Goal: Transaction & Acquisition: Subscribe to service/newsletter

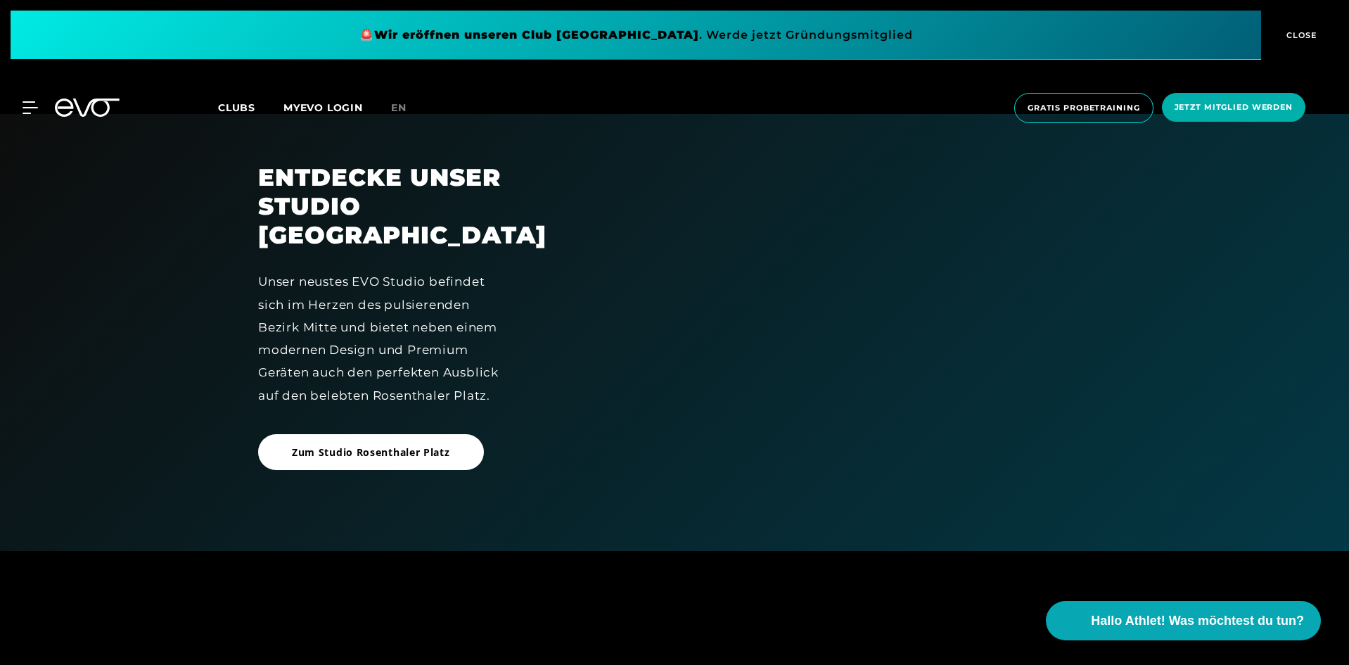
click at [900, 348] on div at bounding box center [820, 332] width 542 height 338
click at [460, 466] on span "Zum Studio Rosenthaler Platz" at bounding box center [371, 452] width 226 height 36
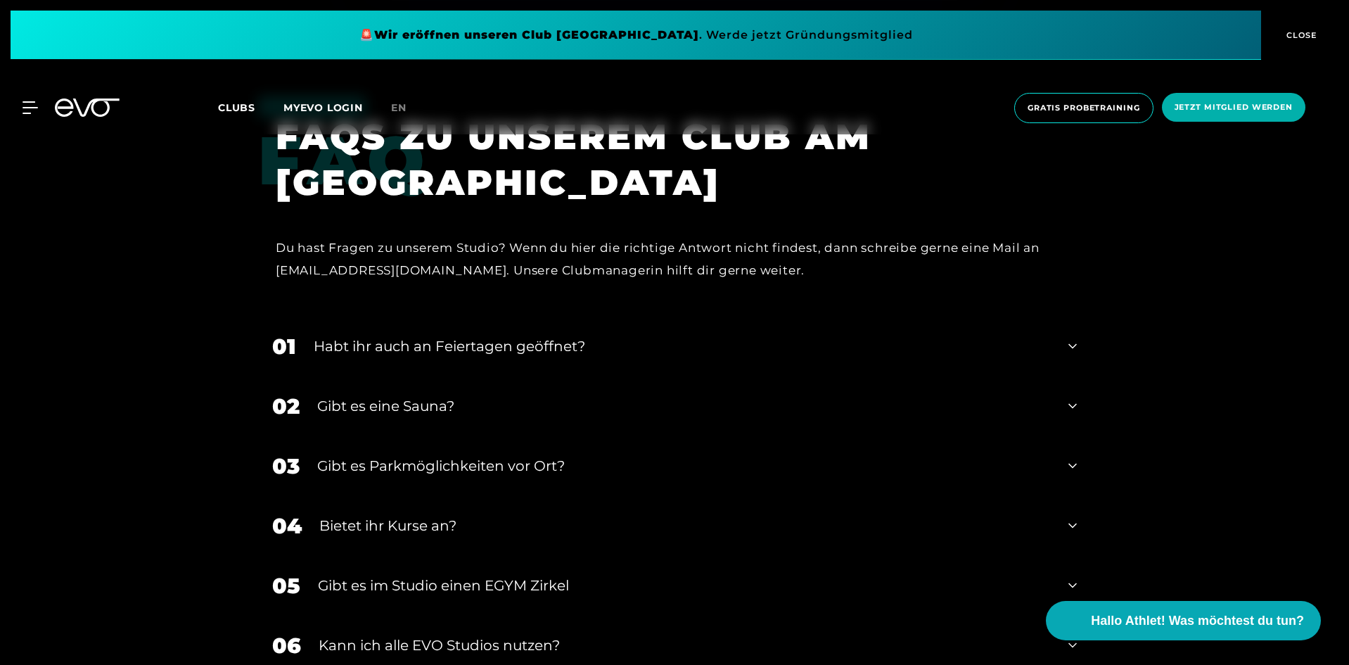
scroll to position [5274, 0]
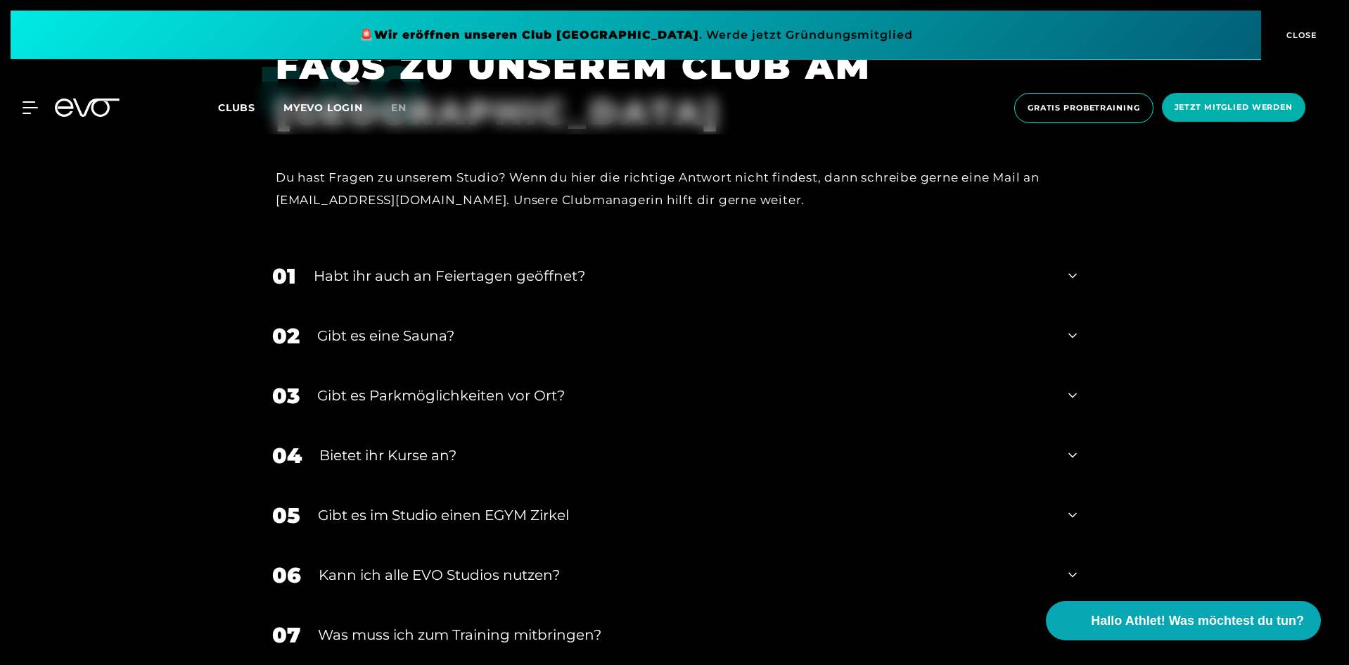
click at [454, 449] on div "Bietet ihr Kurse an?" at bounding box center [684, 454] width 731 height 21
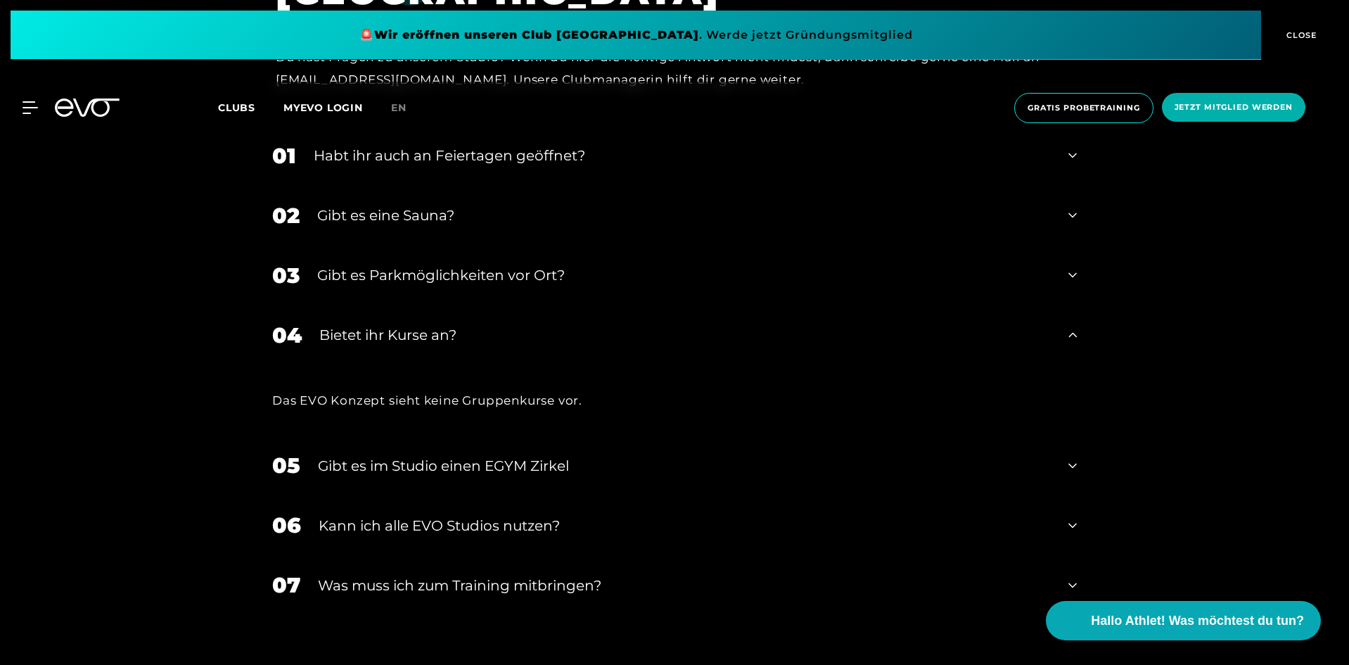
scroll to position [5415, 0]
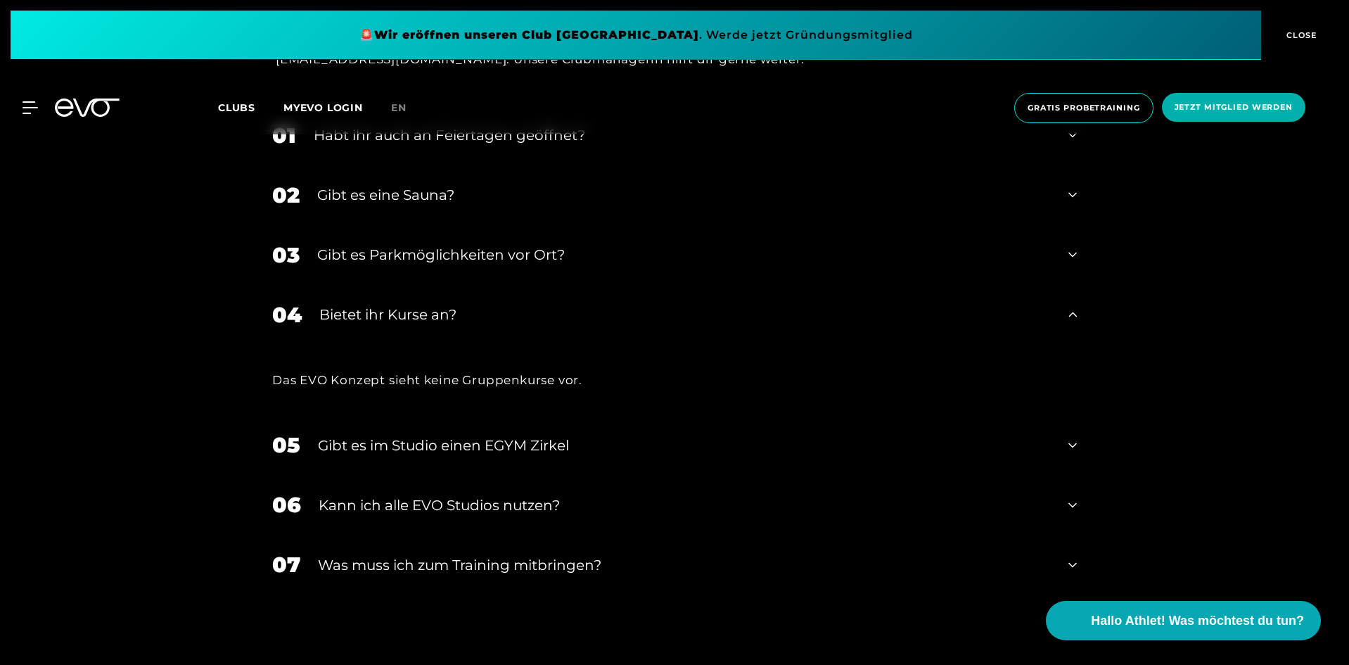
click at [454, 449] on div "Gibt es im Studio einen EGYM Zirkel" at bounding box center [684, 445] width 733 height 21
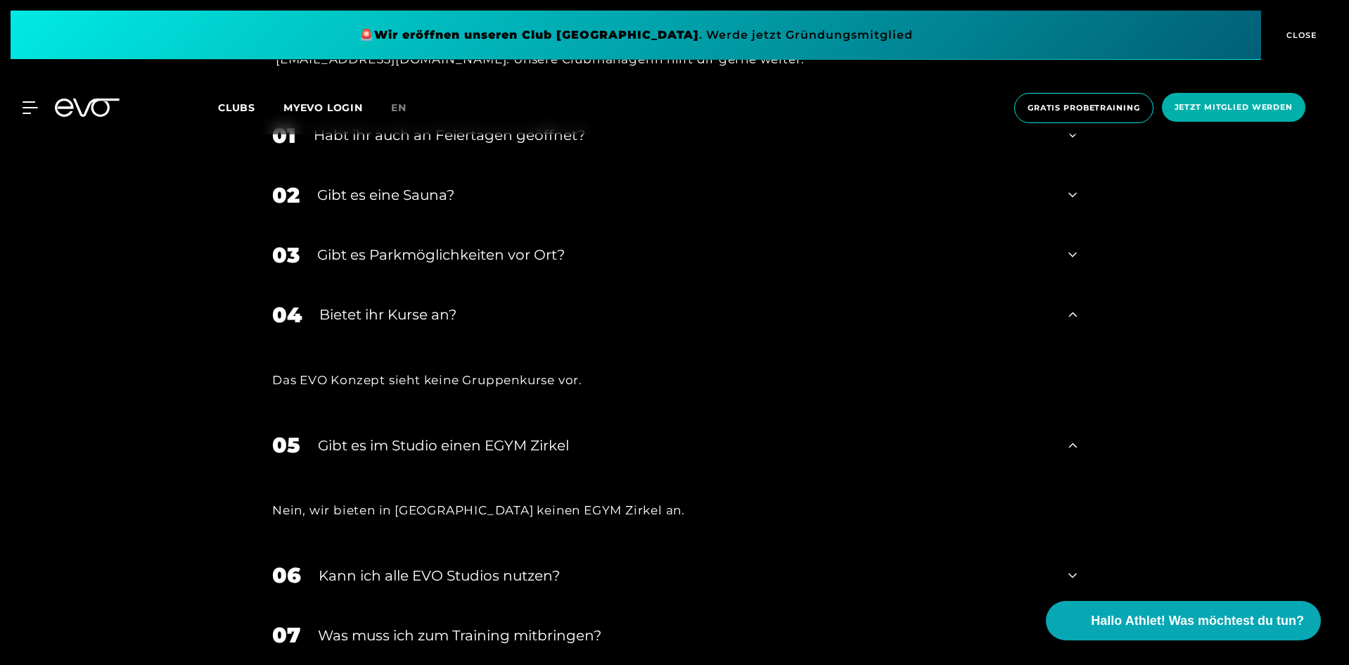
click at [468, 579] on div "Kann ich alle EVO Studios nutzen?" at bounding box center [685, 575] width 732 height 21
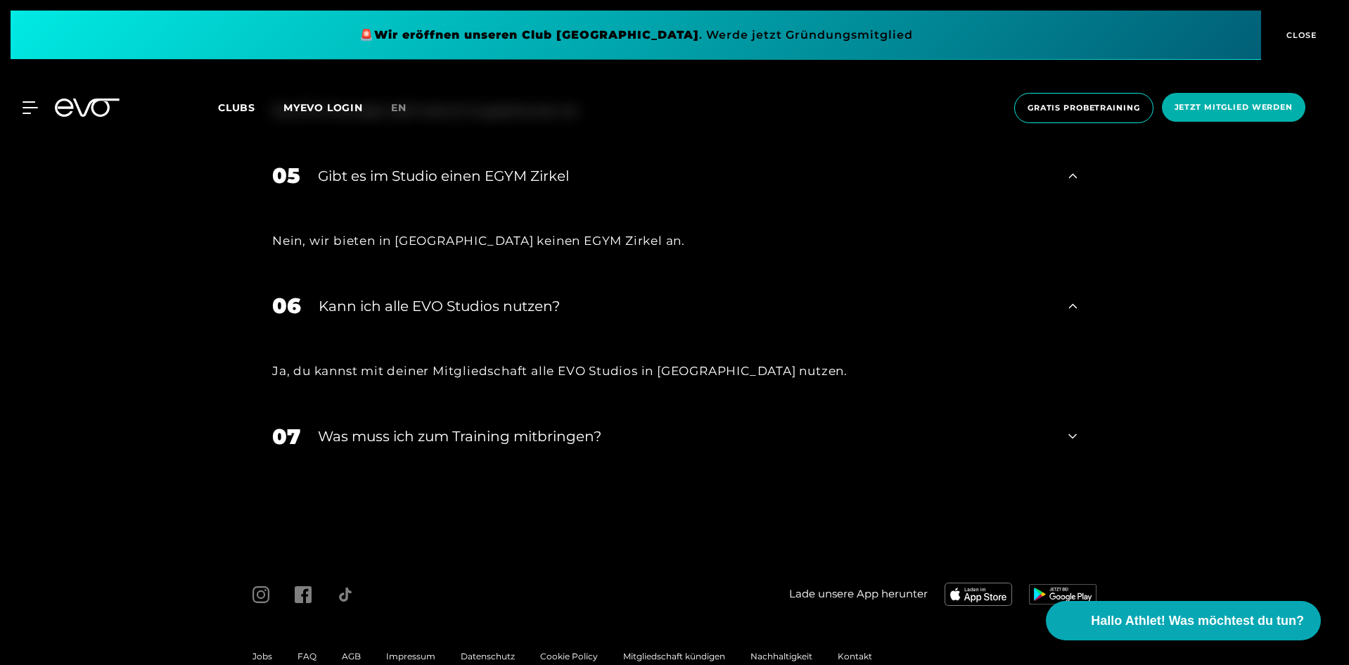
scroll to position [5696, 0]
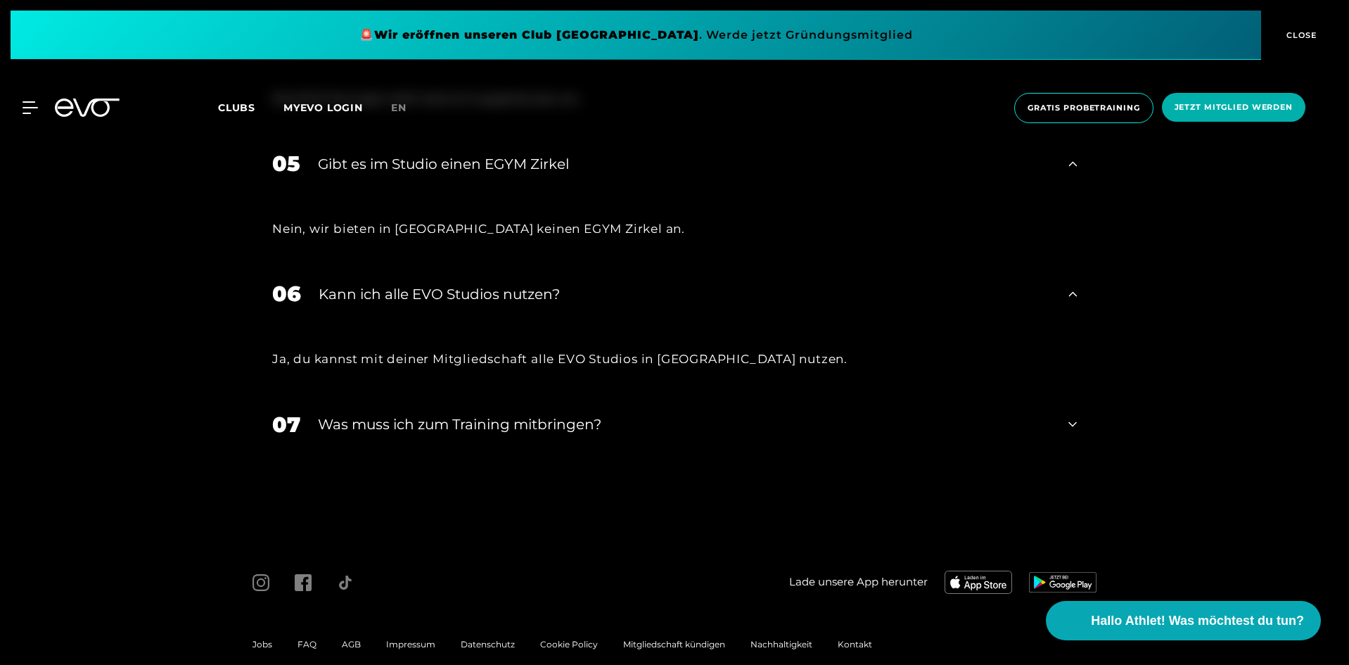
click at [459, 429] on div "Was muss ich zum Training mitbringen?" at bounding box center [684, 424] width 733 height 21
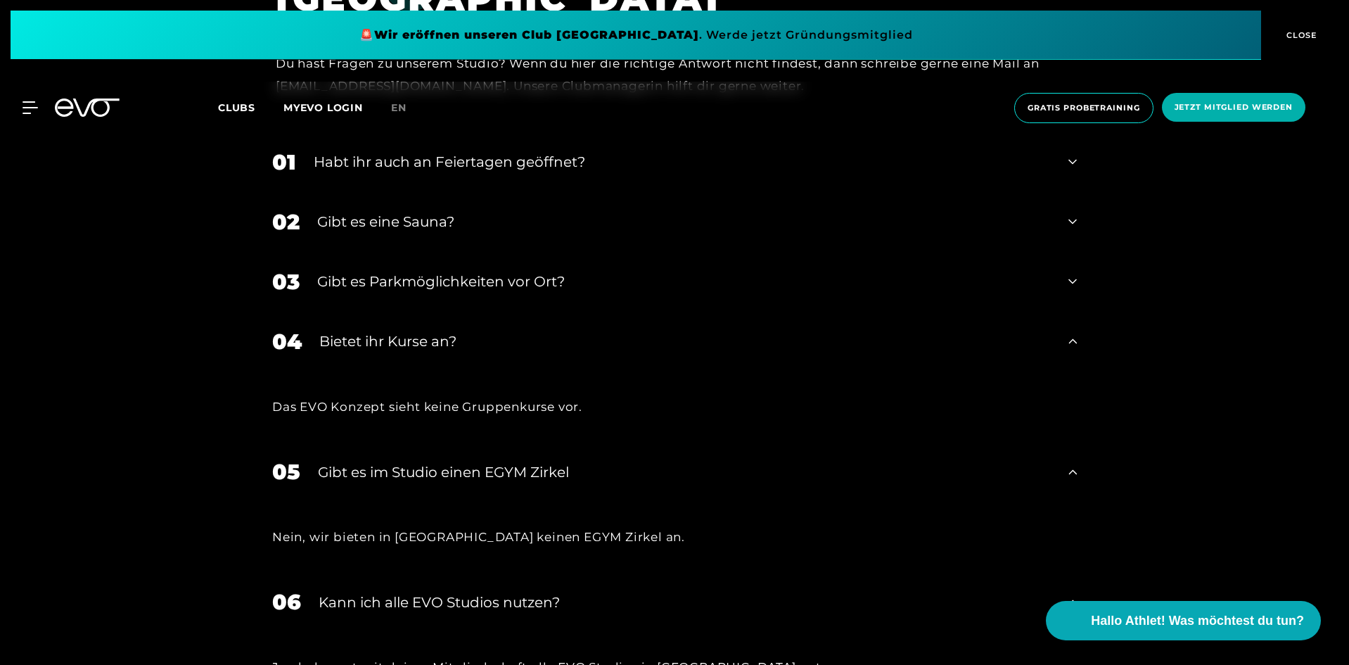
scroll to position [5320, 0]
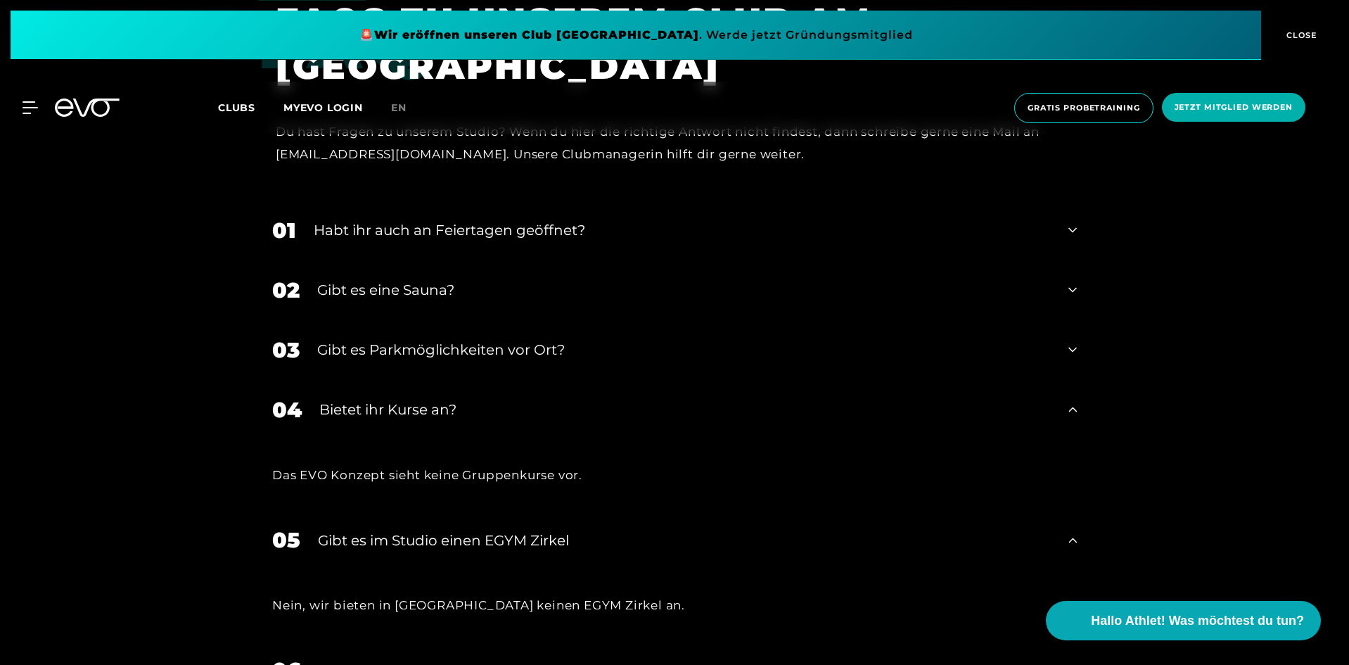
click at [496, 231] on div "Habt ihr auch an Feiertagen geöffnet?" at bounding box center [682, 229] width 737 height 21
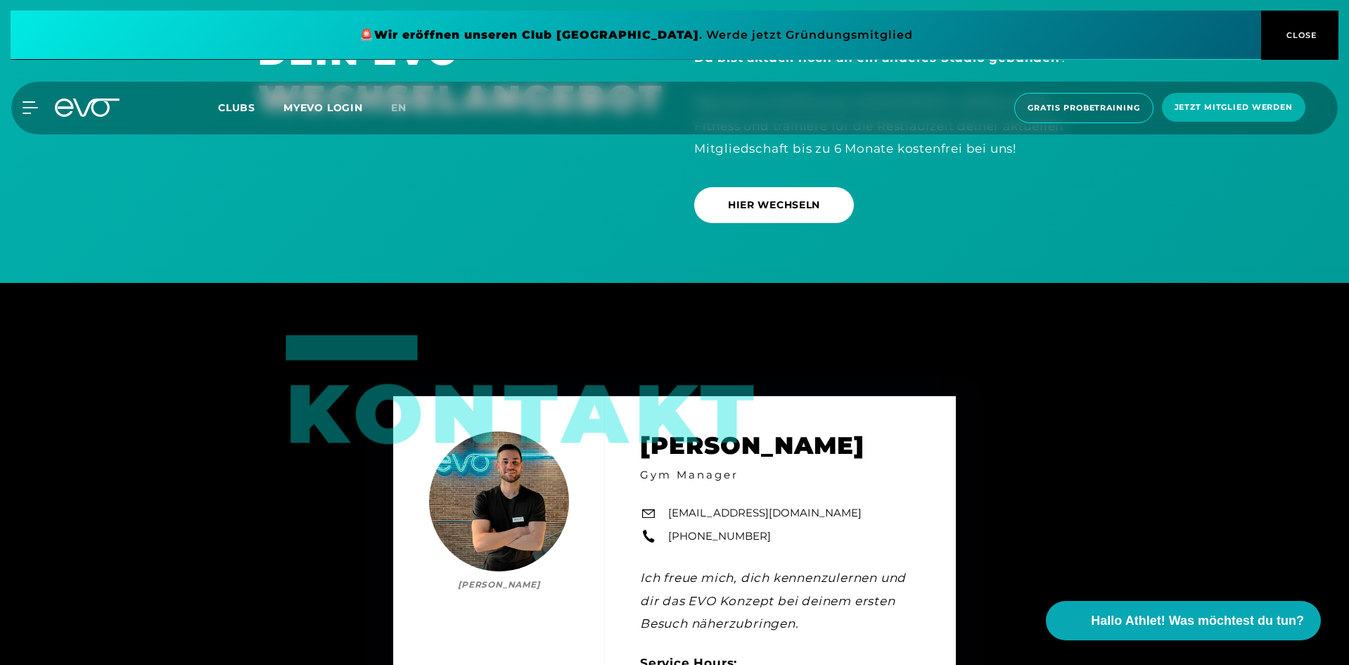
scroll to position [3914, 0]
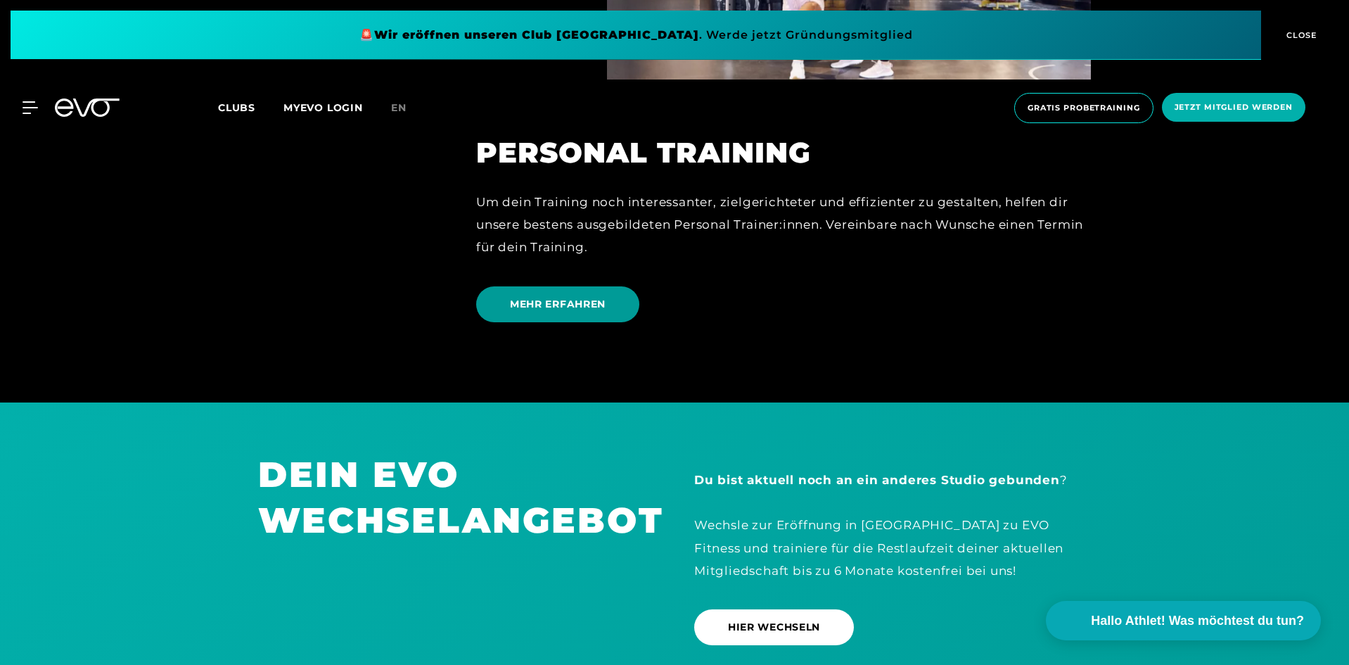
click at [566, 295] on span "MEHR ERFAHREN" at bounding box center [557, 304] width 163 height 36
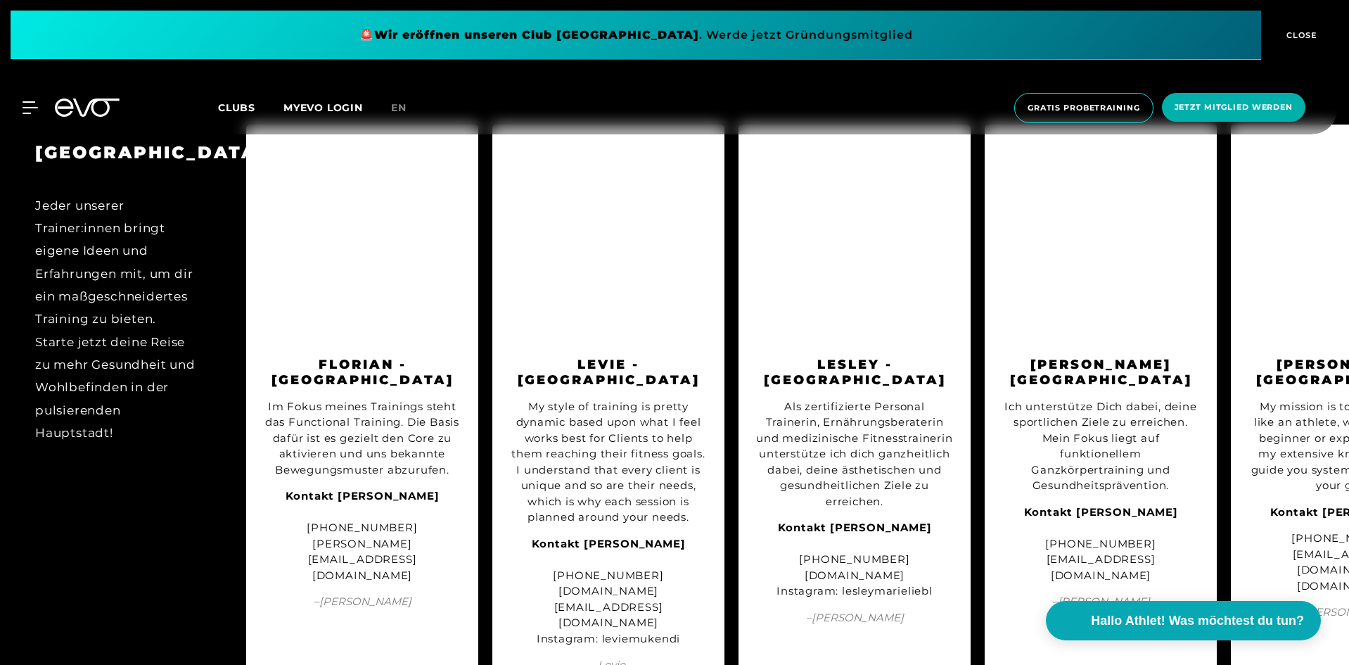
scroll to position [1617, 0]
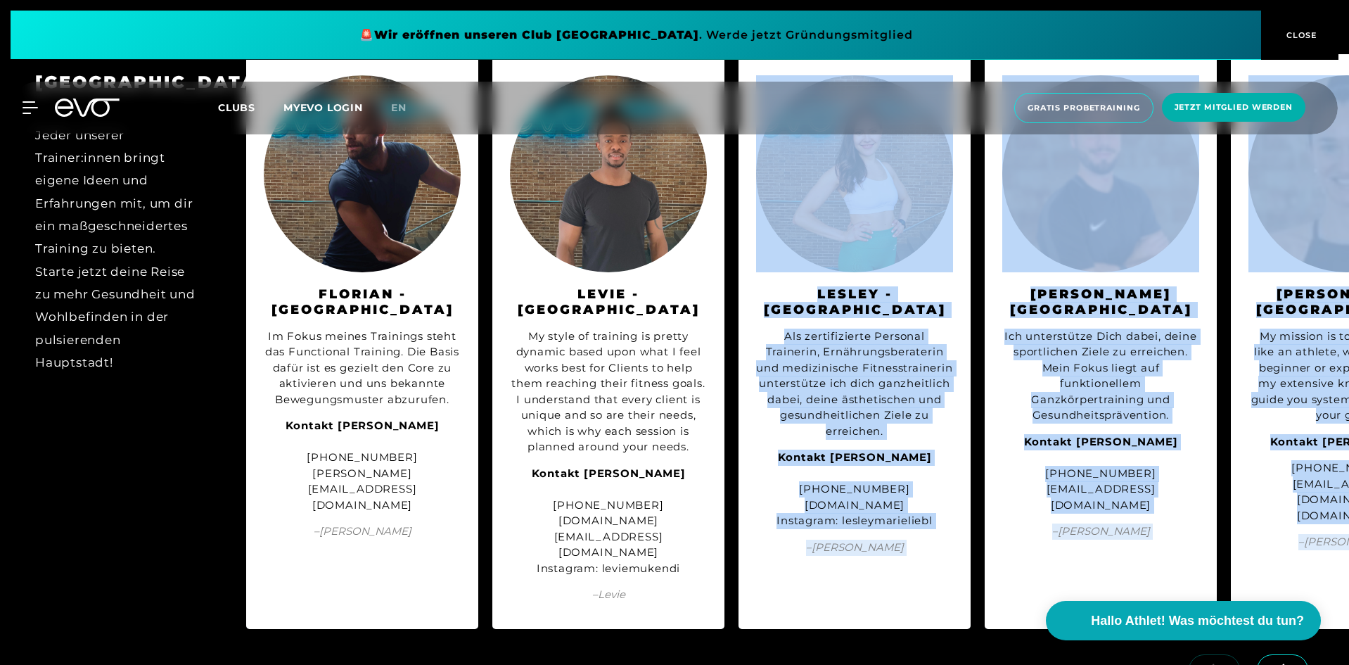
drag, startPoint x: 682, startPoint y: 627, endPoint x: 790, endPoint y: 637, distance: 108.8
click at [790, 637] on div "BERLIN Jeder unserer Trainer:innen bringt eigene Ideen und Erfahrungen mit, um …" at bounding box center [674, 381] width 1349 height 682
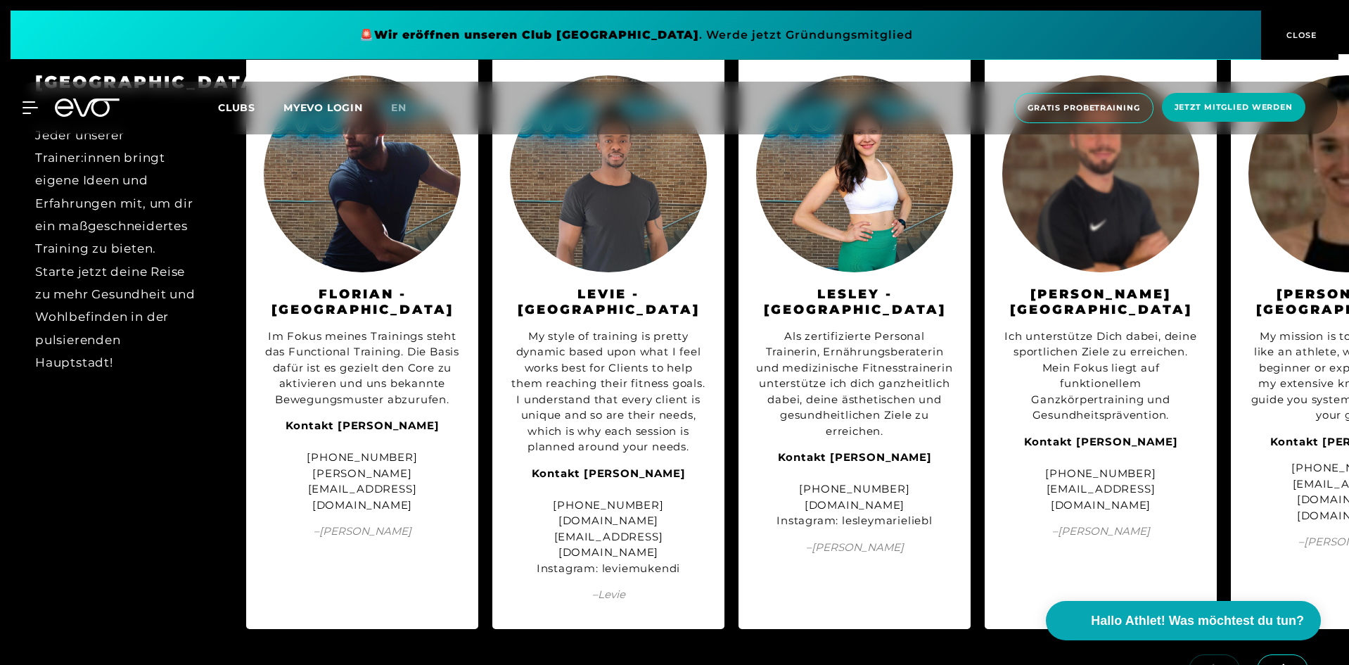
click at [560, 562] on div "Levie - [GEOGRAPHIC_DATA] My style of training is pretty dynamic based upon wha…" at bounding box center [608, 341] width 232 height 575
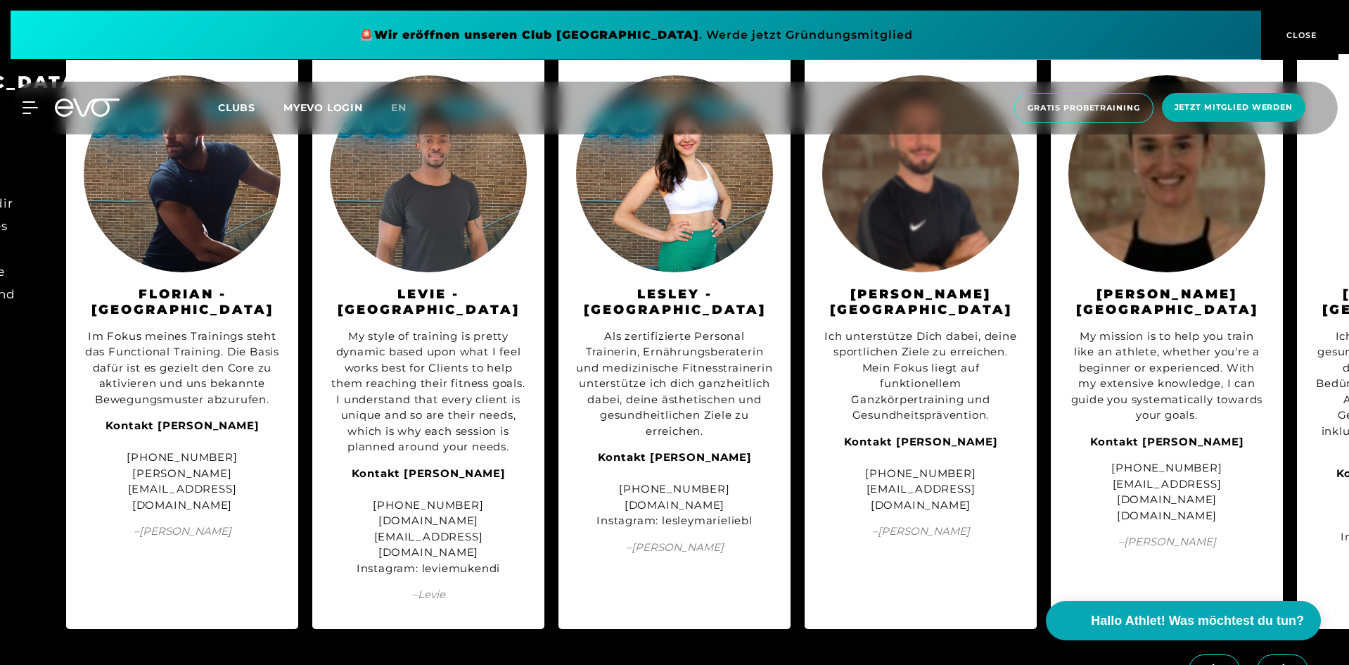
drag, startPoint x: 851, startPoint y: 406, endPoint x: 914, endPoint y: 416, distance: 64.2
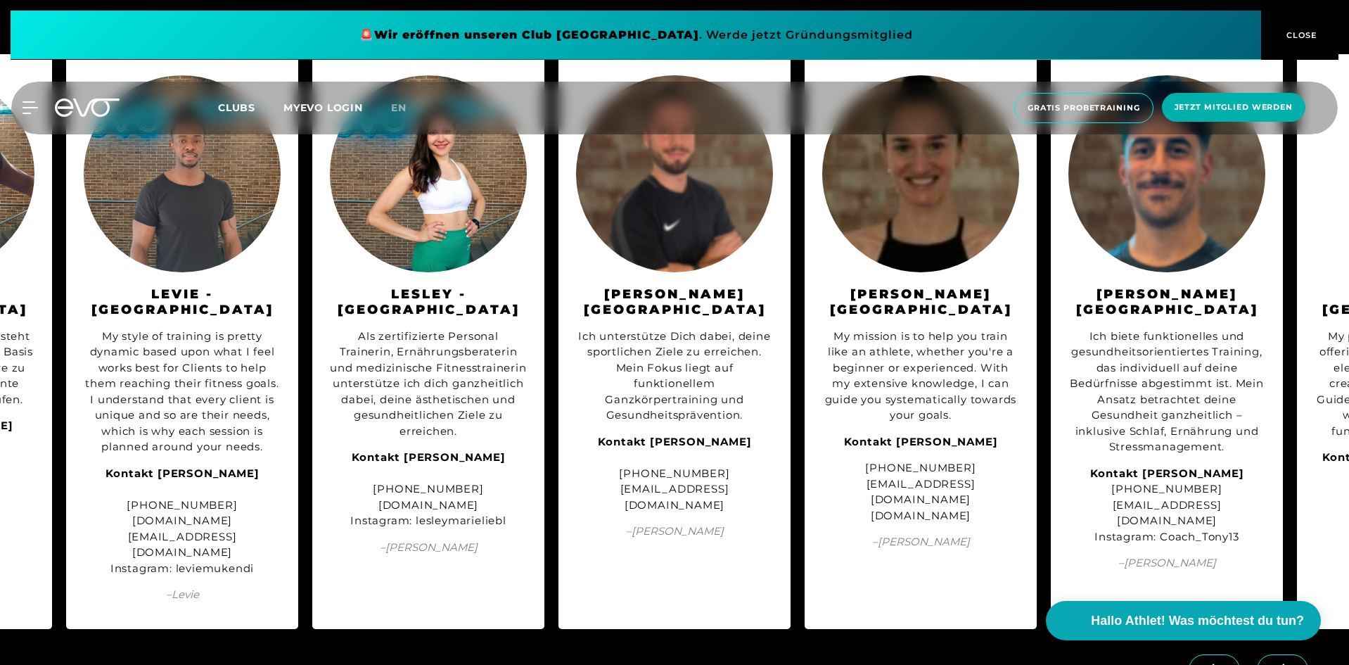
drag, startPoint x: 966, startPoint y: 419, endPoint x: 1034, endPoint y: 420, distance: 68.2
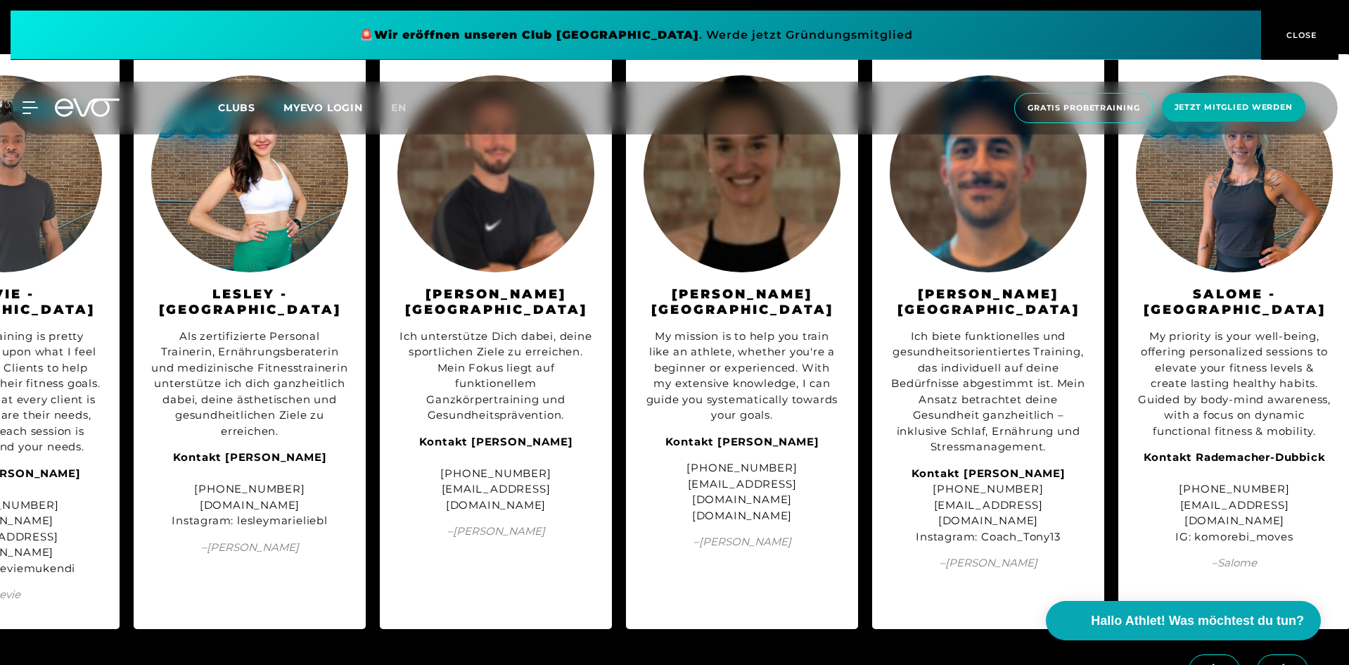
drag, startPoint x: 966, startPoint y: 408, endPoint x: 1060, endPoint y: 415, distance: 94.5
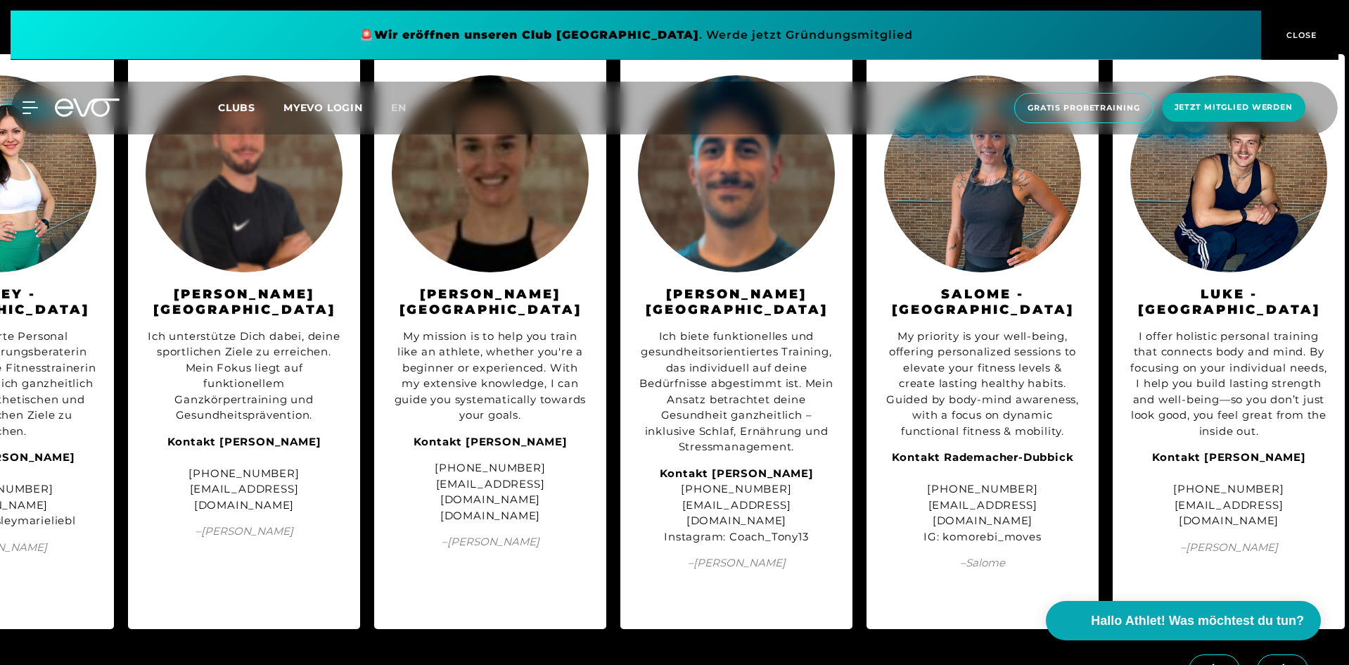
drag, startPoint x: 940, startPoint y: 398, endPoint x: 1082, endPoint y: 399, distance: 142.1
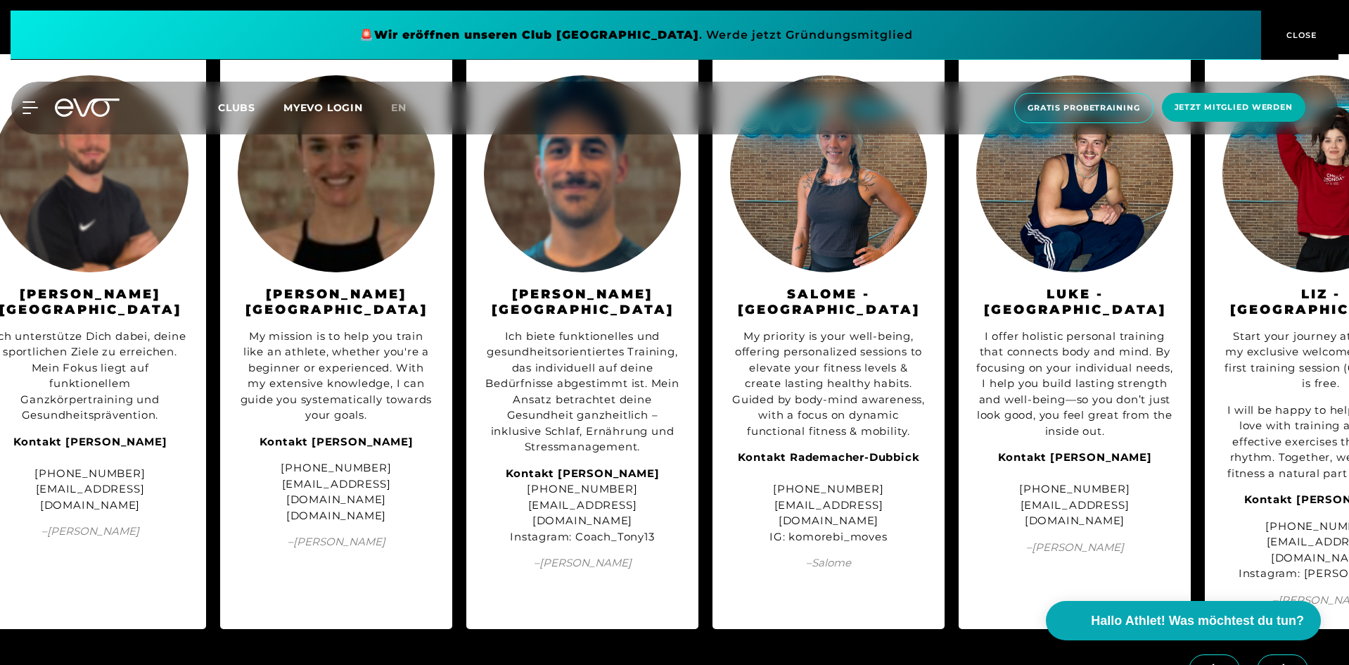
drag, startPoint x: 973, startPoint y: 387, endPoint x: 1130, endPoint y: 390, distance: 156.9
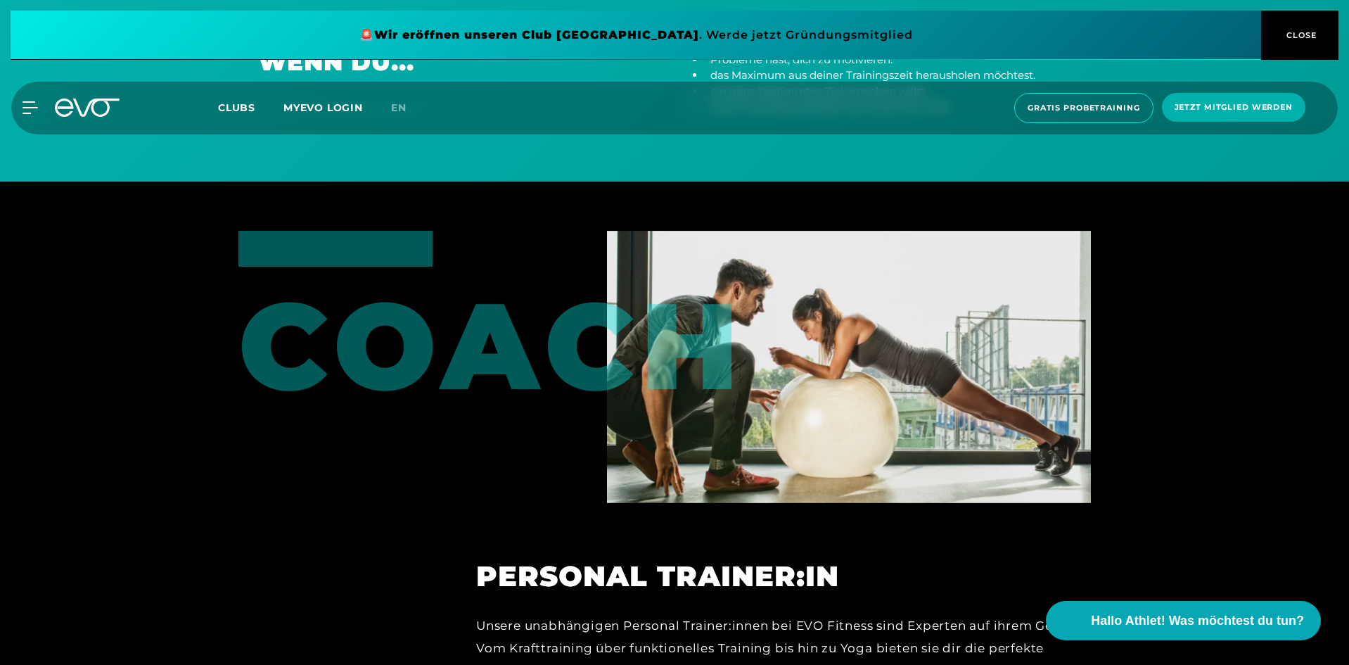
scroll to position [0, 0]
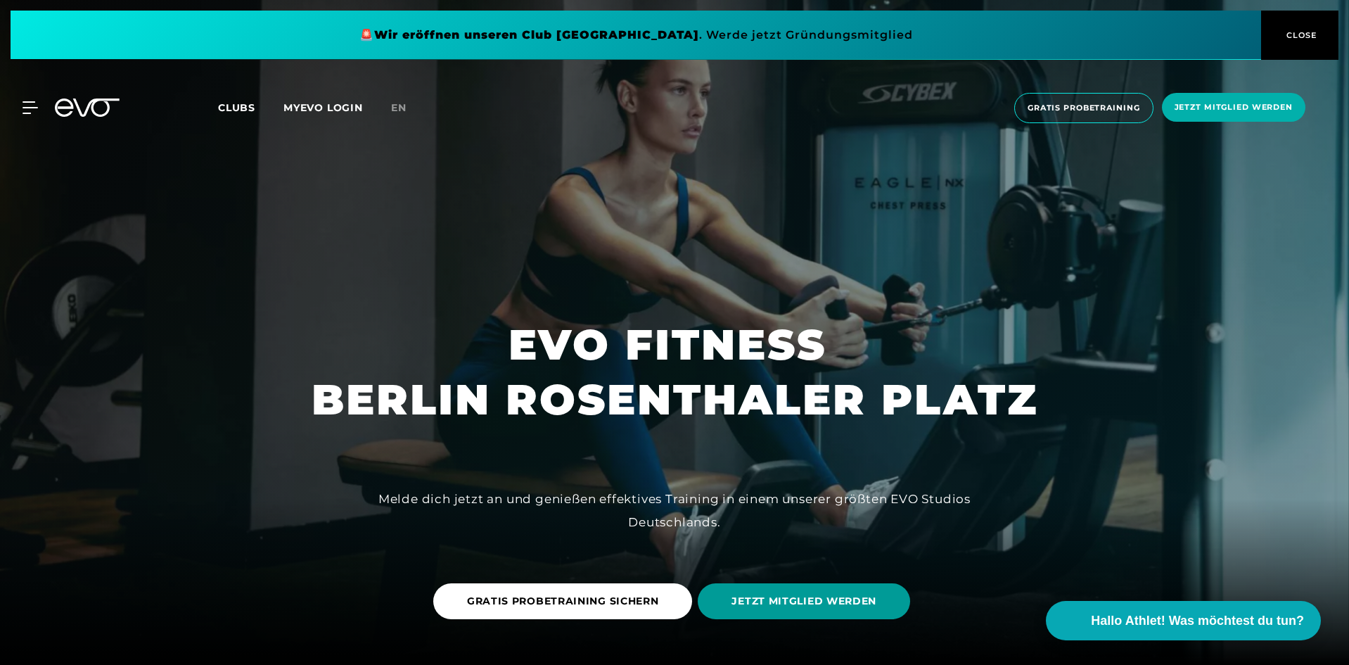
click at [814, 589] on span "JETZT MITGLIED WERDEN" at bounding box center [804, 601] width 212 height 36
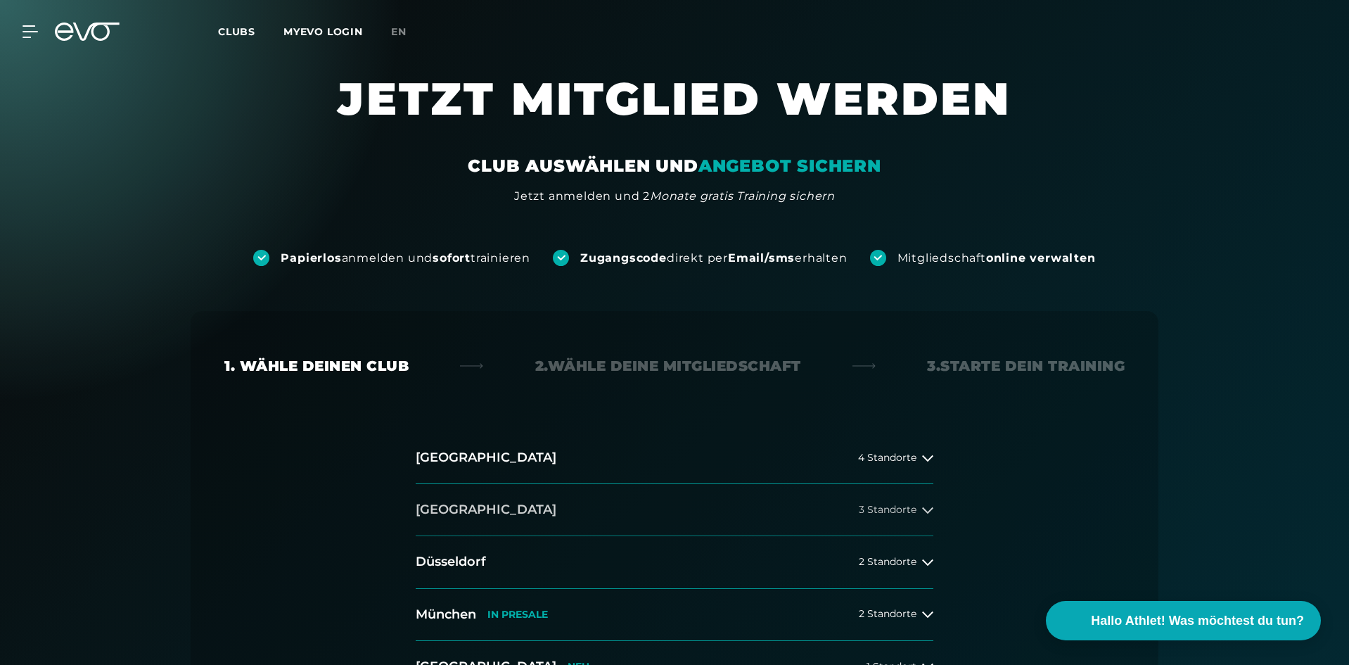
click at [822, 506] on button "[GEOGRAPHIC_DATA] 3 Standorte" at bounding box center [675, 510] width 518 height 52
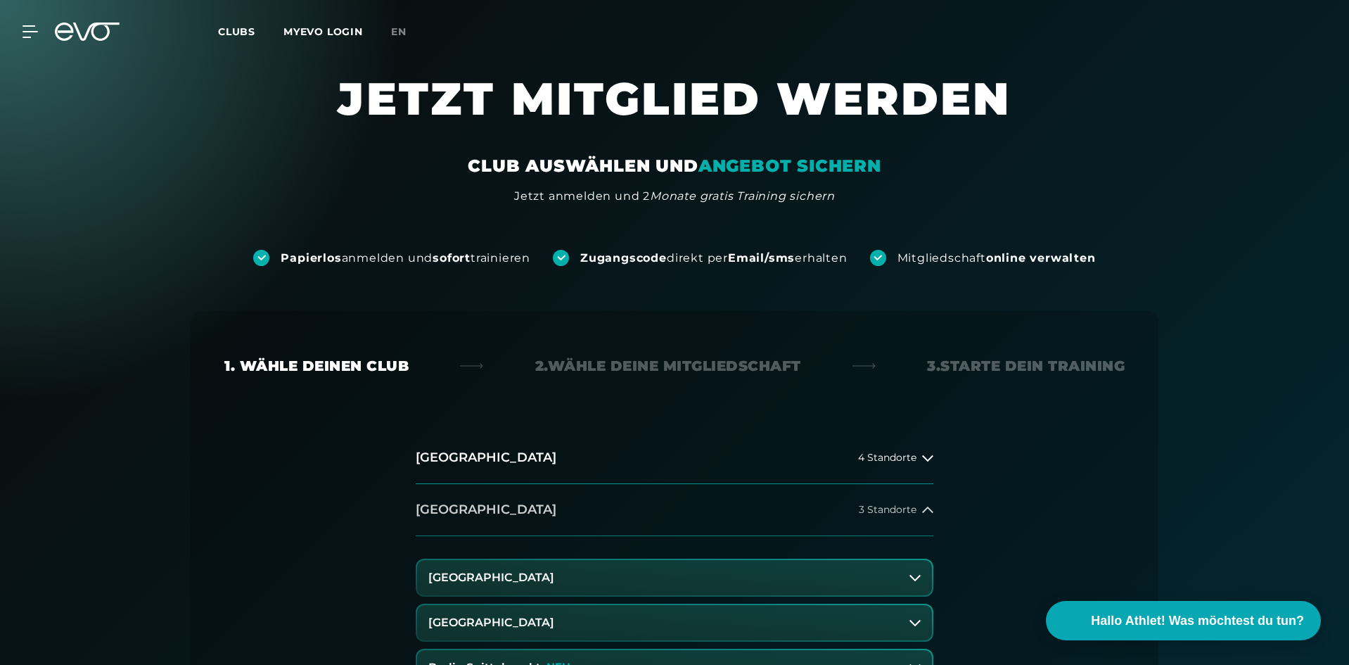
scroll to position [211, 0]
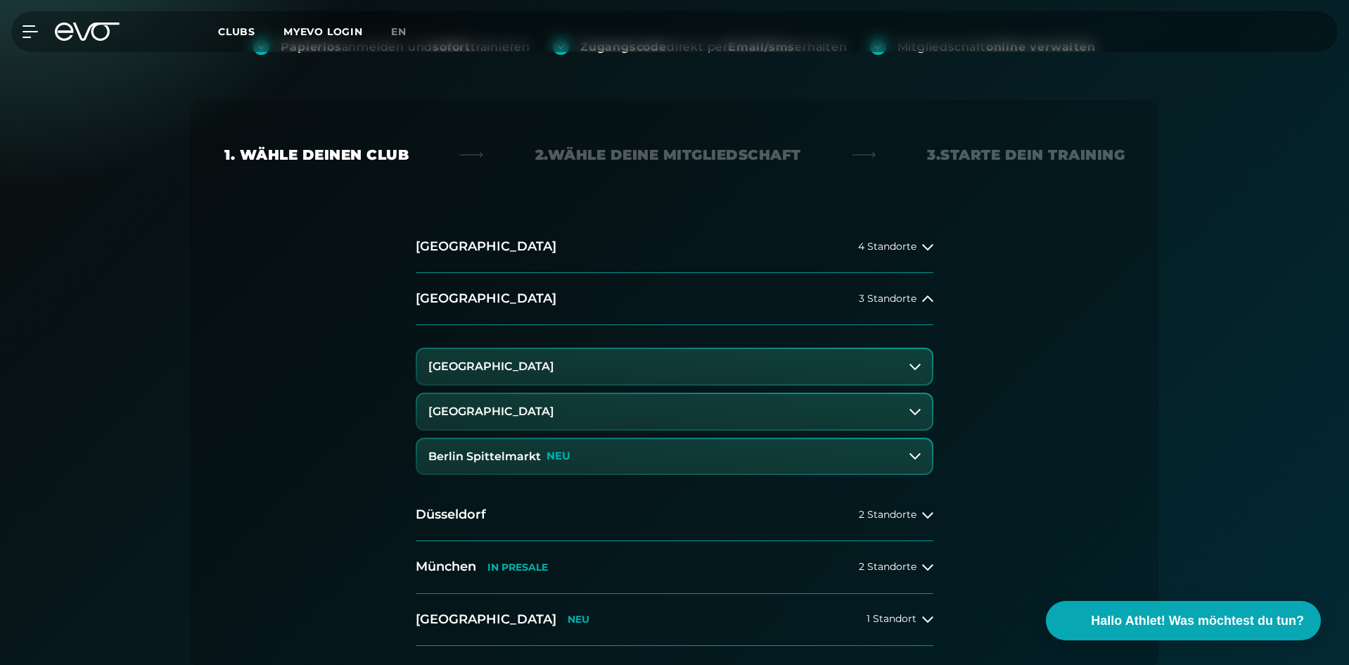
click at [906, 410] on button "[GEOGRAPHIC_DATA]" at bounding box center [674, 411] width 515 height 35
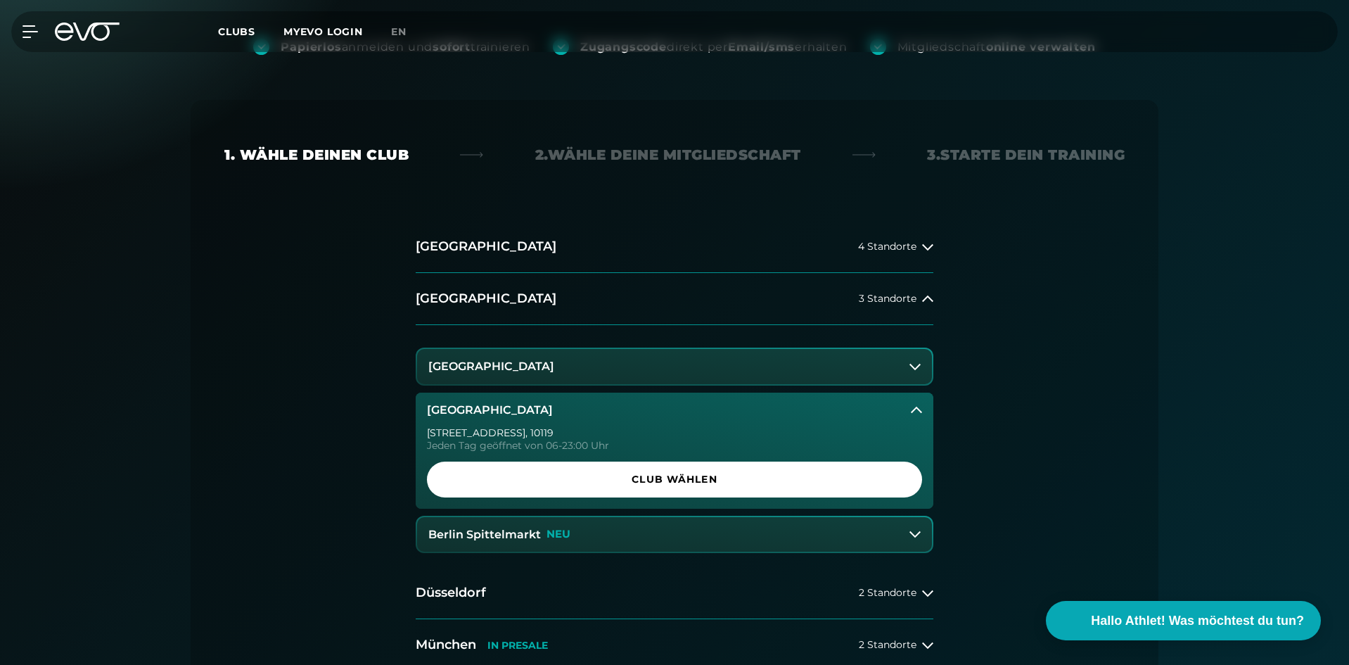
click at [917, 375] on button "[GEOGRAPHIC_DATA]" at bounding box center [674, 366] width 515 height 35
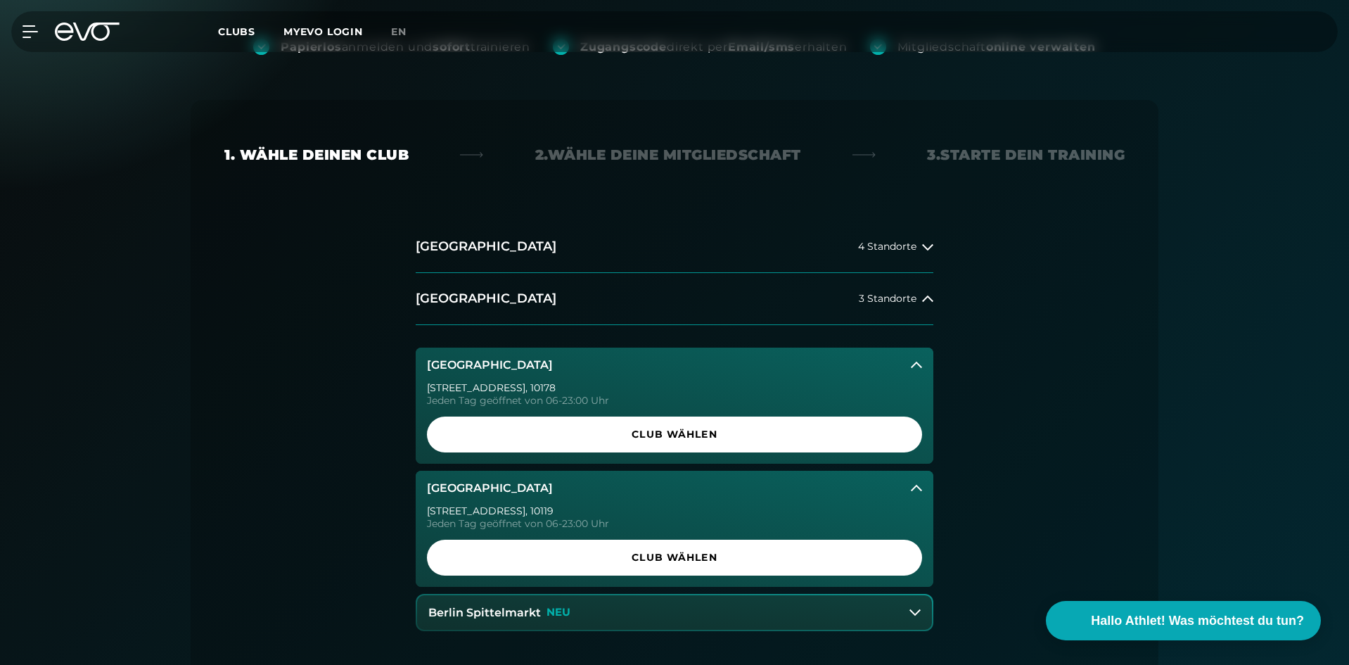
click at [486, 385] on div "[STREET_ADDRESS]" at bounding box center [674, 388] width 495 height 10
click at [1068, 428] on div "[GEOGRAPHIC_DATA] 4 Standorte [GEOGRAPHIC_DATA] 3 Standorte [GEOGRAPHIC_DATA] […" at bounding box center [674, 522] width 900 height 603
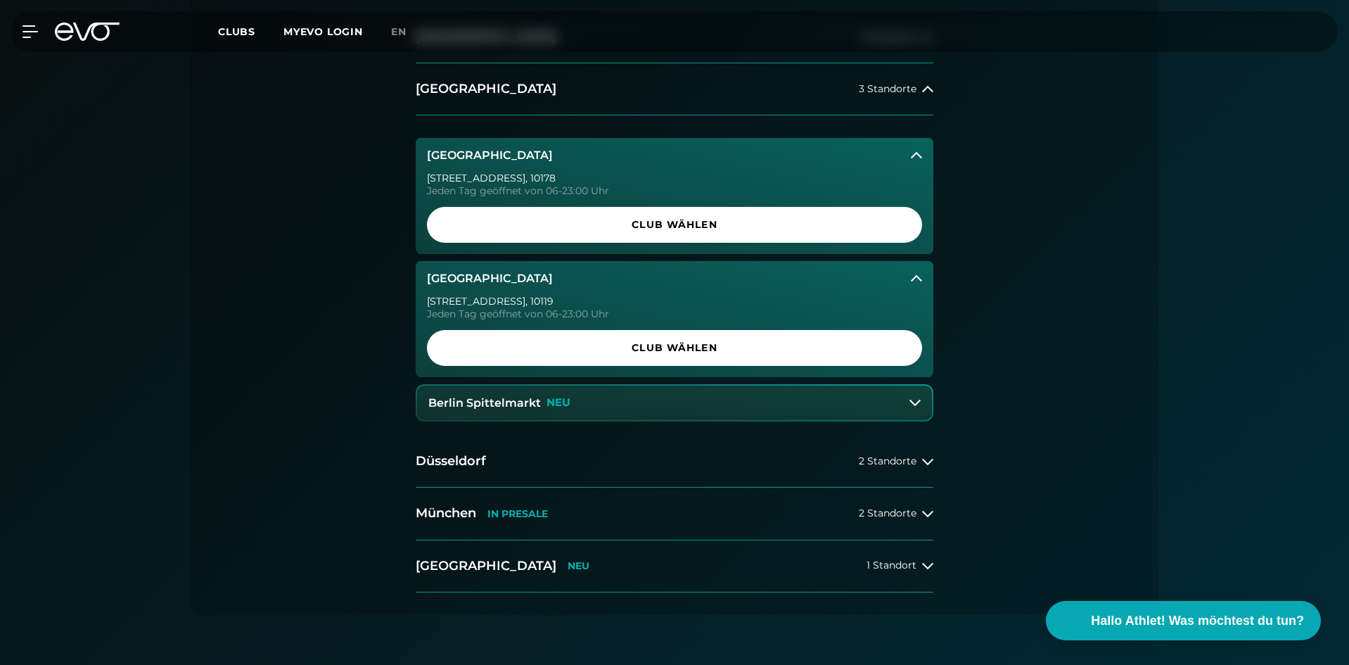
scroll to position [422, 0]
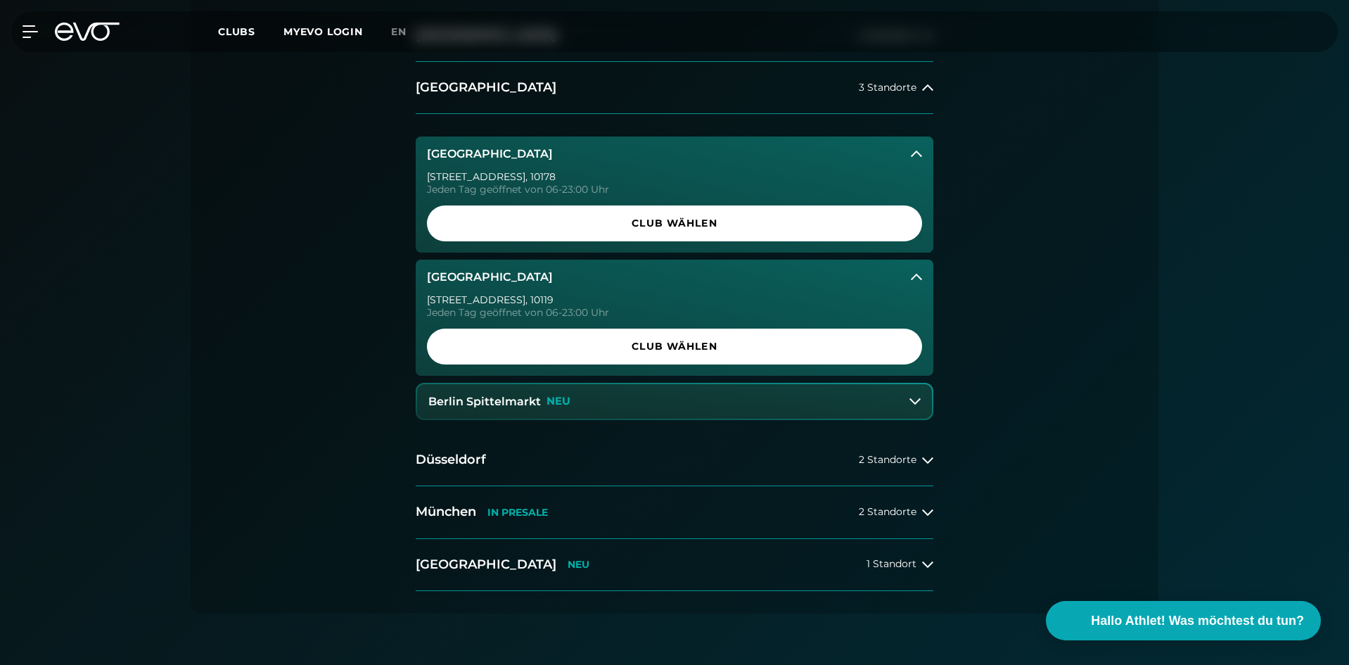
click at [918, 412] on button "Berlin Spittelmarkt NEU" at bounding box center [674, 401] width 515 height 35
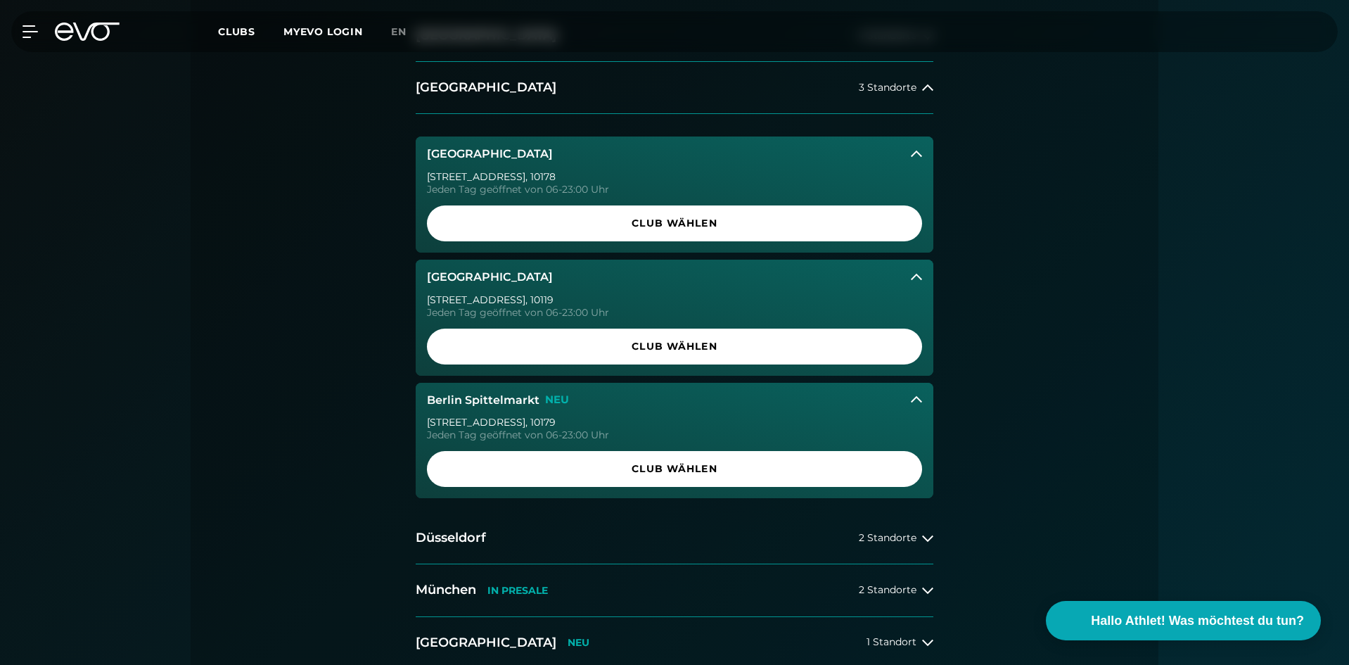
click at [496, 423] on div "[STREET_ADDRESS]" at bounding box center [674, 422] width 495 height 10
click at [350, 257] on div "[GEOGRAPHIC_DATA] 4 Standorte [GEOGRAPHIC_DATA] 3 Standorte [GEOGRAPHIC_DATA] […" at bounding box center [674, 350] width 900 height 681
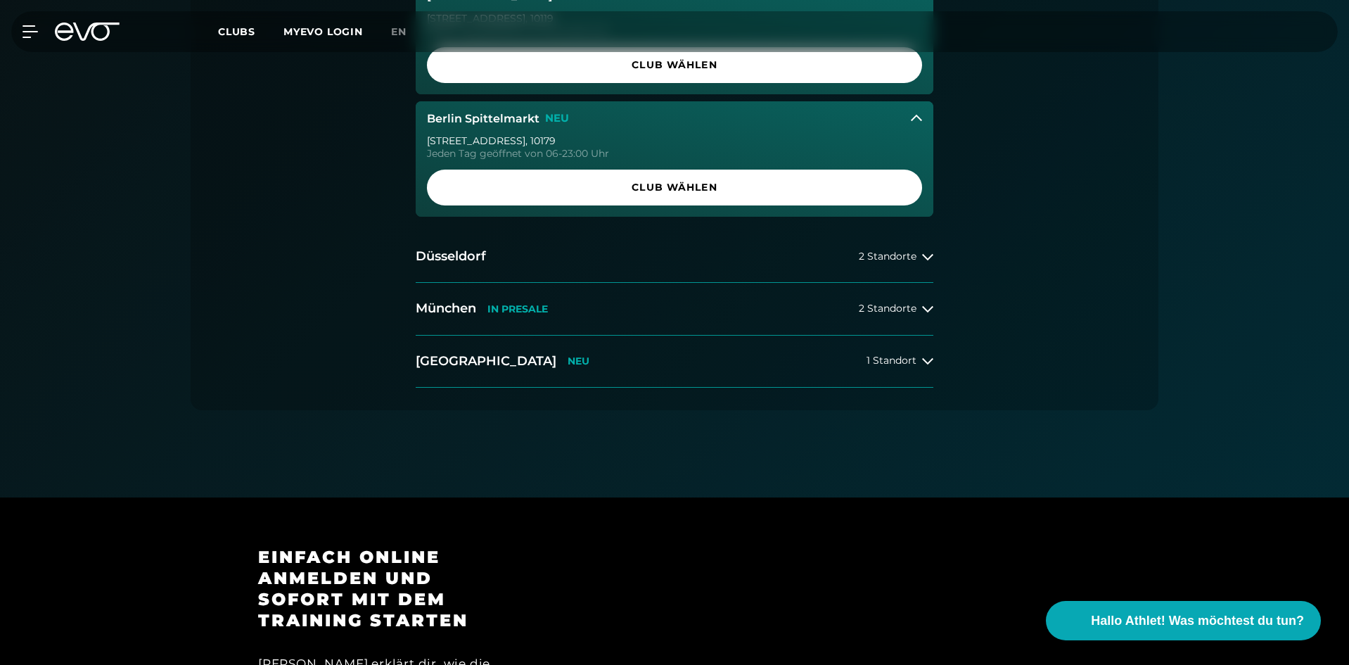
scroll to position [281, 0]
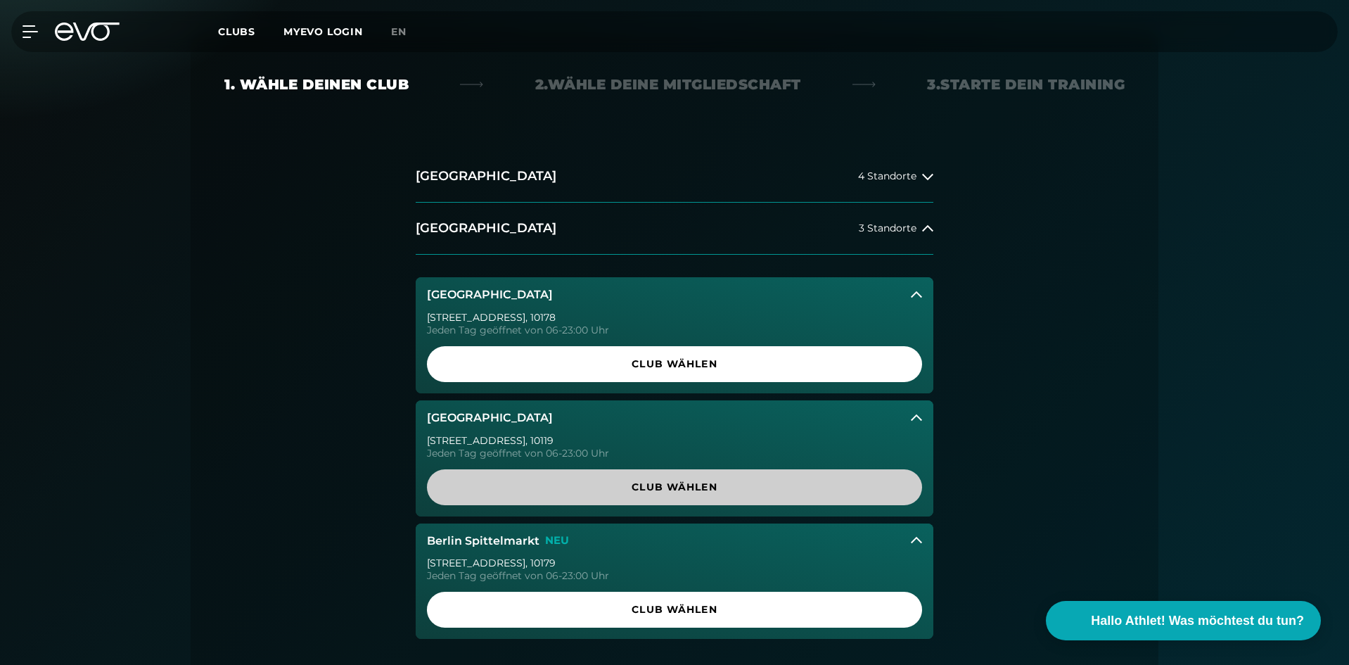
click at [631, 481] on span "Club wählen" at bounding box center [675, 487] width 428 height 15
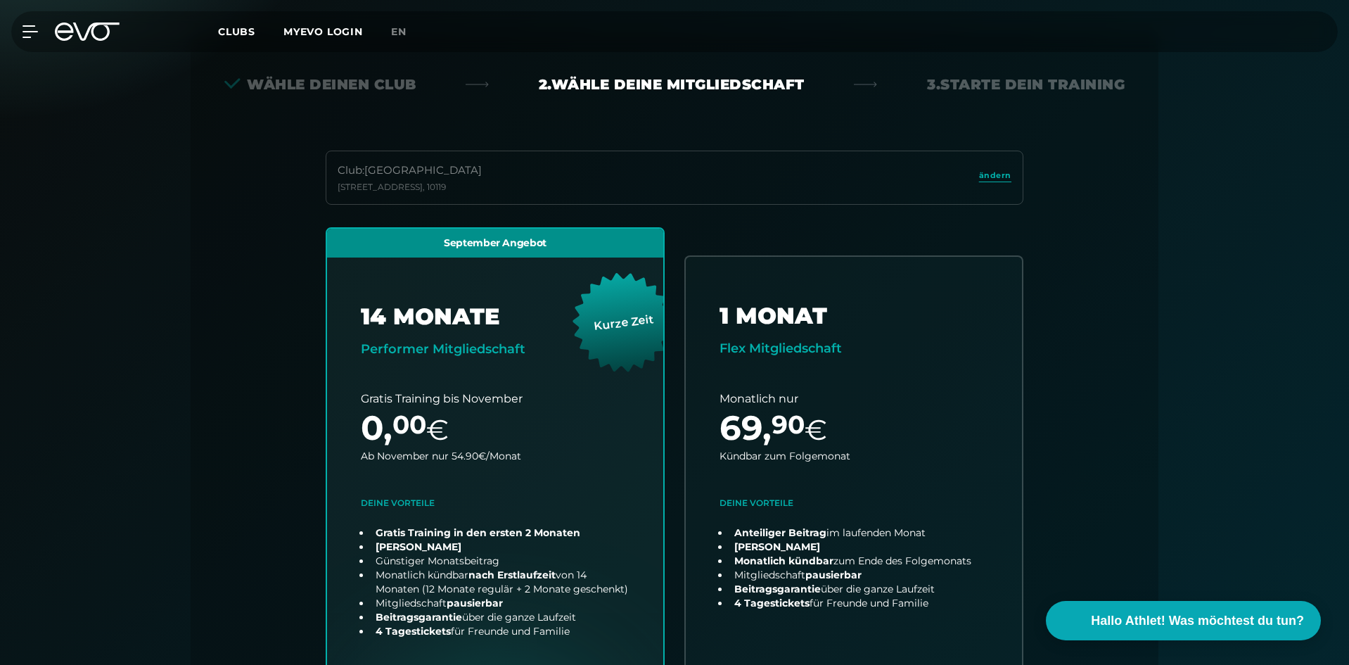
scroll to position [311, 0]
